Goal: Task Accomplishment & Management: Complete application form

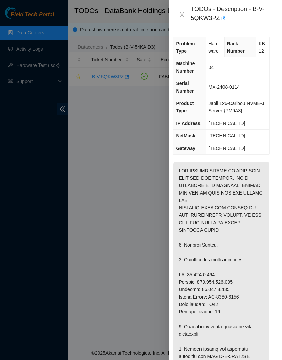
scroll to position [0, 6]
click at [237, 238] on p at bounding box center [221, 364] width 96 height 404
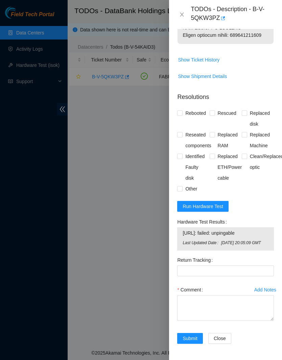
scroll to position [565, 0]
click at [221, 203] on span "Run Hardware Test" at bounding box center [202, 206] width 41 height 7
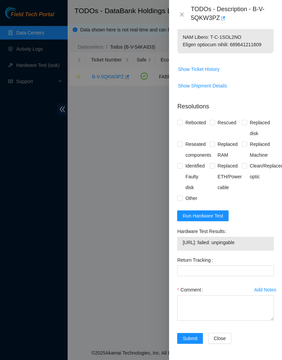
scroll to position [548, 0]
click at [215, 216] on span "Run Hardware Test" at bounding box center [202, 215] width 41 height 7
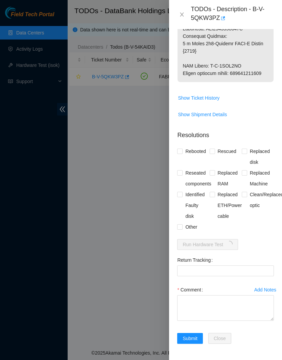
scroll to position [514, 0]
click at [225, 314] on textarea "Comment" at bounding box center [225, 308] width 97 height 26
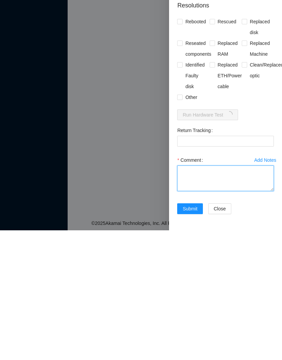
type textarea "L"
click at [238, 295] on textarea "replaced server, rescued, checked with isok passing successfully" at bounding box center [225, 308] width 97 height 26
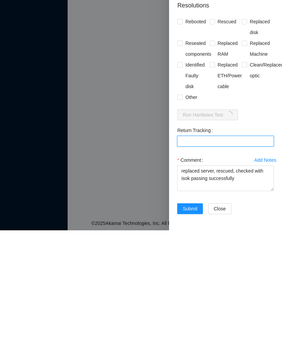
click at [261, 266] on Tracking "Return Tracking" at bounding box center [225, 271] width 97 height 11
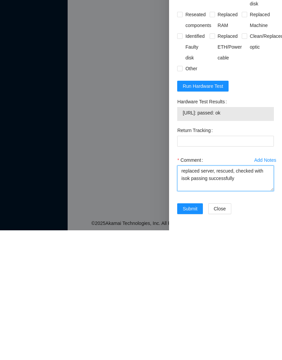
click at [260, 295] on textarea "replaced server, rescued, checked with isok passing successfully" at bounding box center [225, 308] width 97 height 26
click at [218, 295] on textarea "replaced server, rescued, checked with isok passing successfully" at bounding box center [225, 308] width 97 height 26
click at [230, 295] on textarea "replaced server swapping old disks to new server, rescued, checked with isok pa…" at bounding box center [225, 308] width 97 height 26
click at [257, 295] on textarea "replaced server swapping old disks to new server, rescued, configured, checked …" at bounding box center [225, 308] width 97 height 26
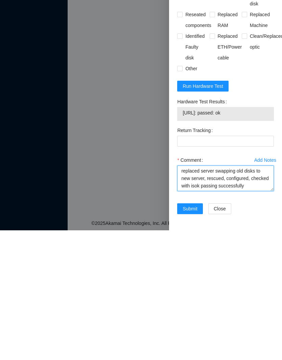
click at [239, 295] on textarea "replaced server swapping old disks to new server, rescued, configured, checked …" at bounding box center [225, 308] width 97 height 26
click at [218, 295] on textarea "replaced server swapping old disks to new server, rescued, configured, checked …" at bounding box center [225, 308] width 97 height 26
click at [223, 295] on textarea "replaced server swapping old disks to new server, rescued, configured, checked …" at bounding box center [225, 308] width 97 height 26
paste textarea "Ticket: B-V-5QKW3PZ Good Machine: MX-2447-0395 Bad Machine: MX-2408-0114 Servic…"
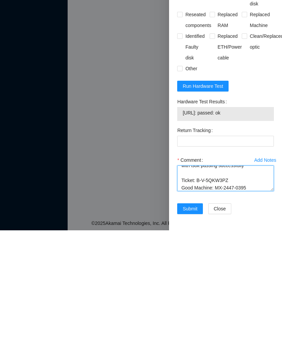
scroll to position [81, 0]
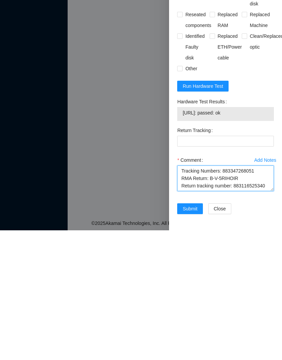
click at [201, 295] on textarea "replaced server swapping old disks to new server, rescued, configured, checked …" at bounding box center [225, 308] width 97 height 26
click at [203, 295] on textarea "replaced server swapping old disks to new server, rescued, configured, checked …" at bounding box center [225, 308] width 97 height 26
click at [228, 295] on textarea "replaced server swapping old disks to new server, rescued, configured, checked …" at bounding box center [225, 308] width 97 height 26
click at [202, 295] on textarea "replaced server swapping old disks to new server, rescued, configured, checked …" at bounding box center [225, 308] width 97 height 26
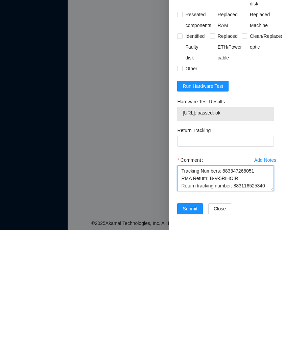
type textarea "replaced server swapping old disks to new server, rescued, configured, checked …"
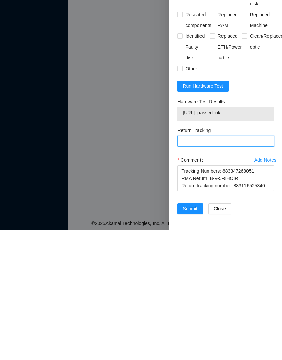
click at [228, 266] on Tracking "Return Tracking" at bounding box center [225, 271] width 97 height 11
click at [225, 266] on Tracking "Return Tracking" at bounding box center [225, 271] width 97 height 11
paste Tracking "883116525340"
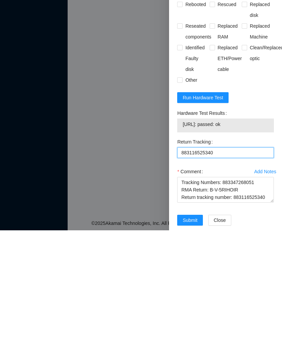
scroll to position [501, 0]
type Tracking "883116525340"
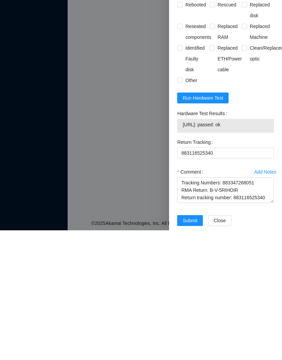
click at [193, 129] on span "Rebooted" at bounding box center [195, 134] width 26 height 11
click at [182, 132] on input "Rebooted" at bounding box center [179, 134] width 5 height 5
checkbox input "true"
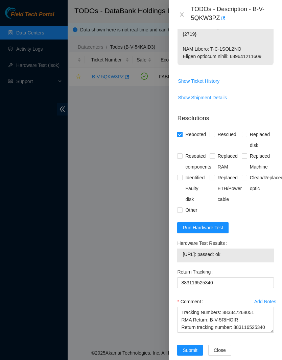
click at [227, 140] on span "Rescued" at bounding box center [227, 134] width 24 height 11
click at [214, 136] on input "Rescued" at bounding box center [211, 134] width 5 height 5
checkbox input "true"
click at [261, 172] on span "Replaced Machine" at bounding box center [260, 162] width 27 height 22
click at [246, 158] on input "Replaced Machine" at bounding box center [244, 155] width 5 height 5
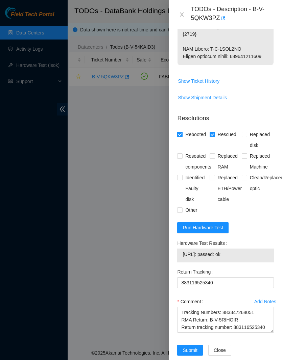
checkbox input "true"
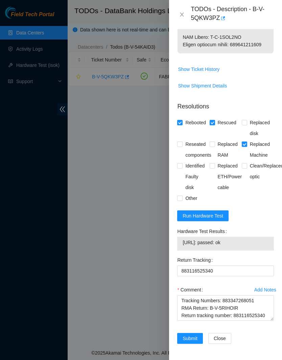
scroll to position [542, 0]
click at [195, 338] on span "Submit" at bounding box center [189, 338] width 15 height 7
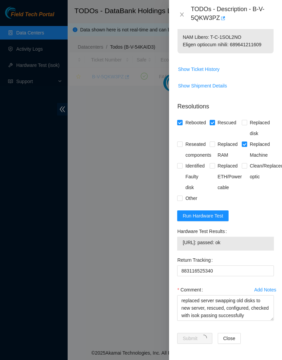
scroll to position [68, 0]
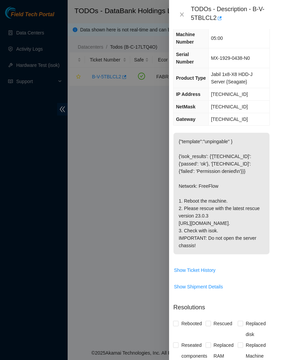
scroll to position [50, 6]
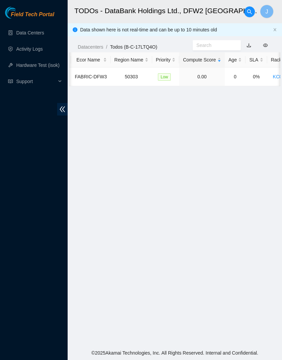
click at [205, 102] on main "TODOs - DataBank Holdings Ltd., DFW2 Richardson, TX J Data shown here is not re…" at bounding box center [175, 173] width 214 height 346
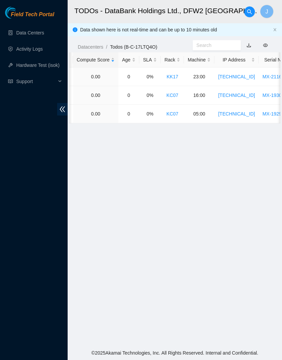
scroll to position [0, 192]
click at [223, 152] on main "TODOs - DataBank Holdings Ltd., DFW2 Richardson, TX J Data shown here is not re…" at bounding box center [175, 173] width 214 height 346
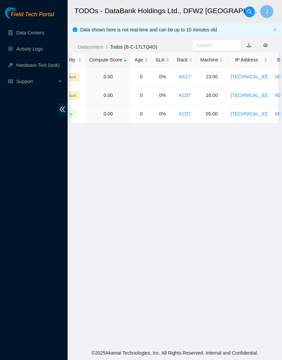
scroll to position [0, 181]
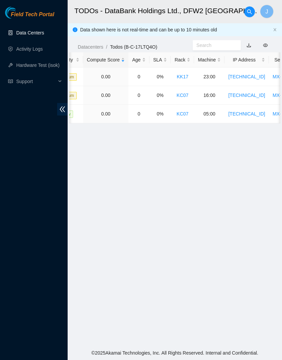
click at [40, 33] on link "Data Centers" at bounding box center [30, 32] width 28 height 5
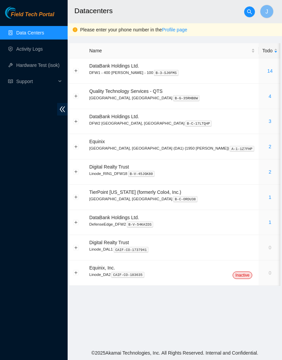
click at [262, 225] on div "1" at bounding box center [269, 222] width 15 height 7
click at [269, 225] on link "1" at bounding box center [270, 222] width 3 height 5
click at [262, 220] on div "1" at bounding box center [269, 222] width 15 height 7
click at [269, 220] on link "1" at bounding box center [270, 222] width 3 height 5
click at [269, 119] on link "3" at bounding box center [270, 121] width 3 height 5
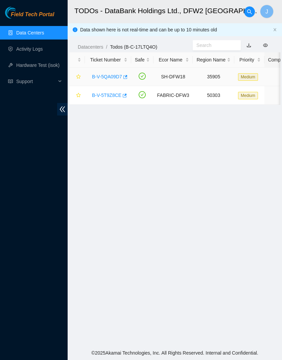
click at [104, 78] on link "B-V-5QA09D7" at bounding box center [107, 76] width 30 height 5
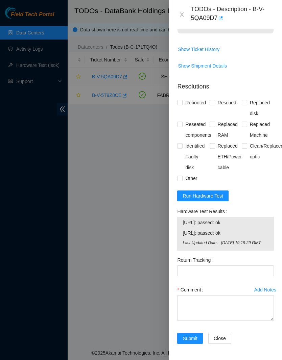
scroll to position [296, 0]
click at [223, 192] on span "Run Hardware Test" at bounding box center [202, 195] width 41 height 7
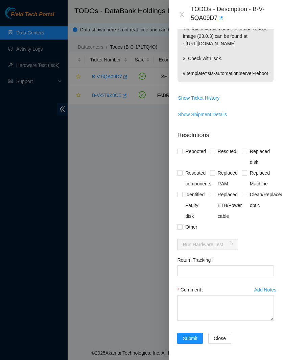
click at [201, 153] on span "Rebooted" at bounding box center [195, 151] width 26 height 11
click at [182, 153] on input "Rebooted" at bounding box center [179, 151] width 5 height 5
checkbox input "true"
click at [226, 311] on textarea "Comment" at bounding box center [225, 308] width 97 height 26
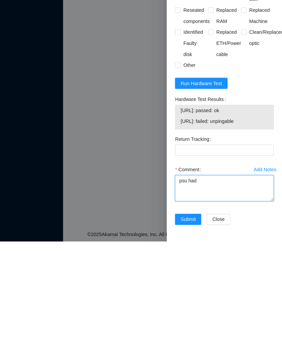
scroll to position [278, 0]
click at [214, 202] on span "Run Hardware Test" at bounding box center [202, 205] width 41 height 7
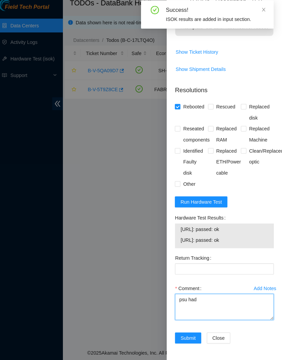
click at [230, 297] on textarea "psu had" at bounding box center [225, 308] width 97 height 26
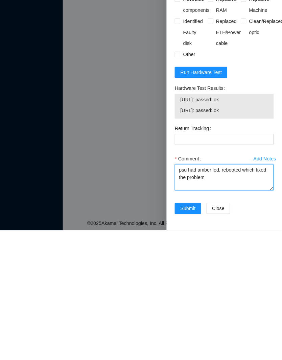
type textarea "psu had amber led, rebooted which fixed the problem"
click at [185, 335] on span "Submit" at bounding box center [189, 338] width 15 height 7
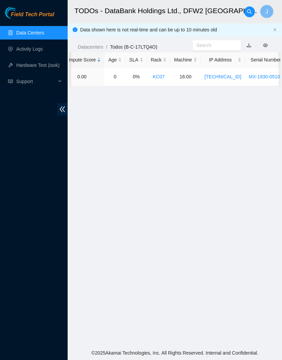
scroll to position [0, 205]
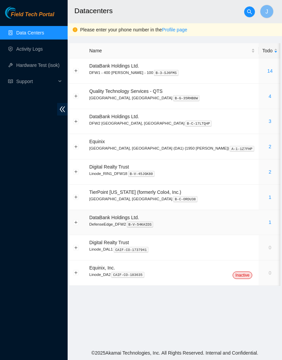
click at [79, 220] on td at bounding box center [77, 222] width 16 height 25
click at [74, 222] on button "Expand row" at bounding box center [75, 222] width 5 height 5
